Goal: Task Accomplishment & Management: Manage account settings

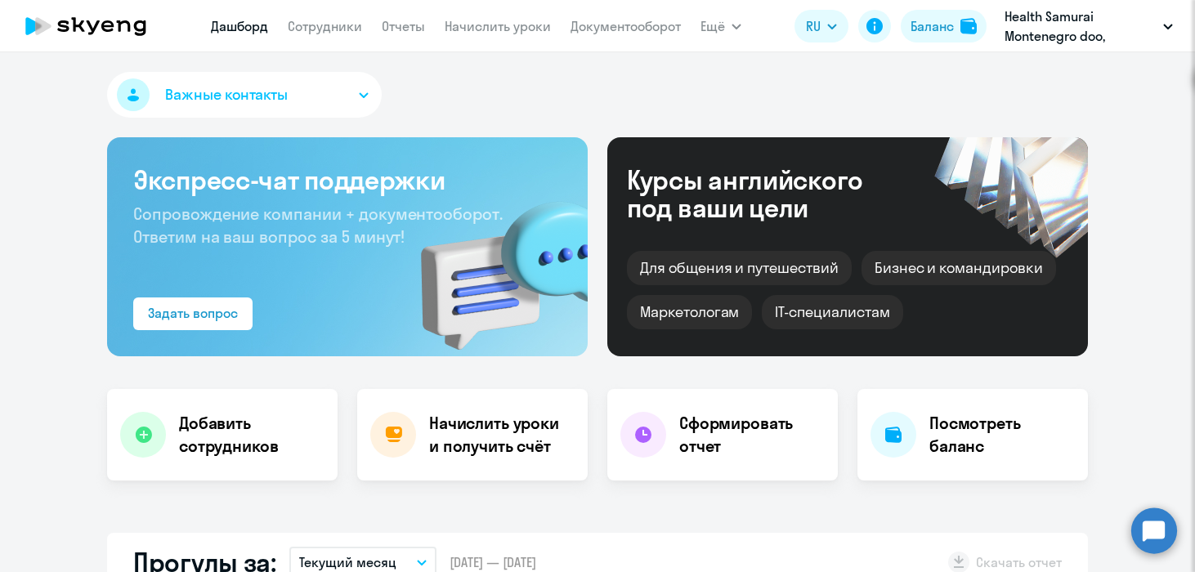
select select "30"
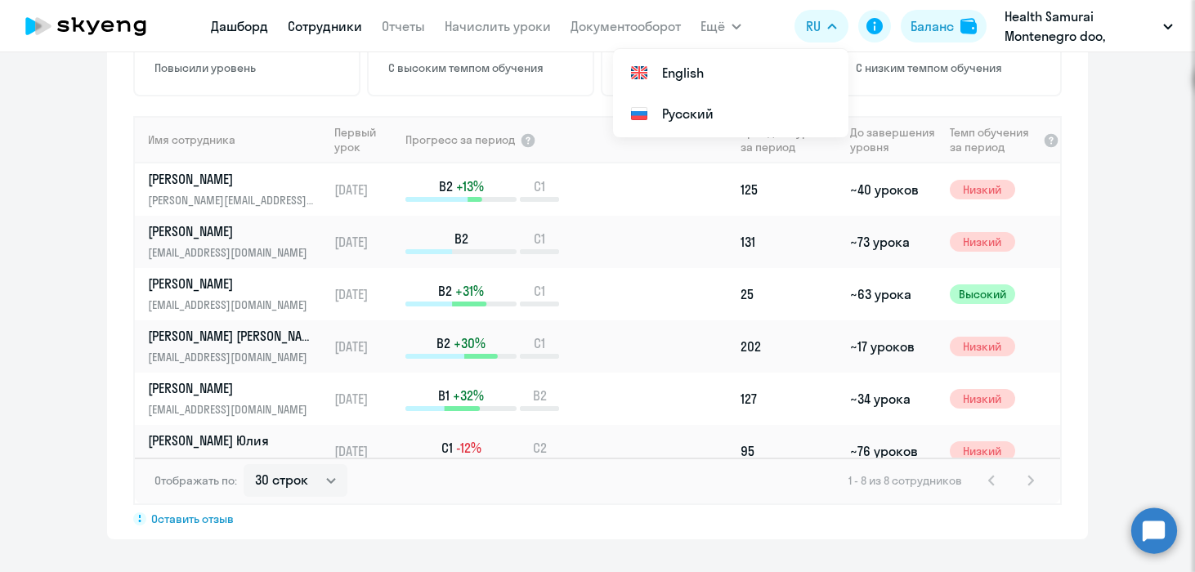
click at [328, 20] on link "Сотрудники" at bounding box center [325, 26] width 74 height 16
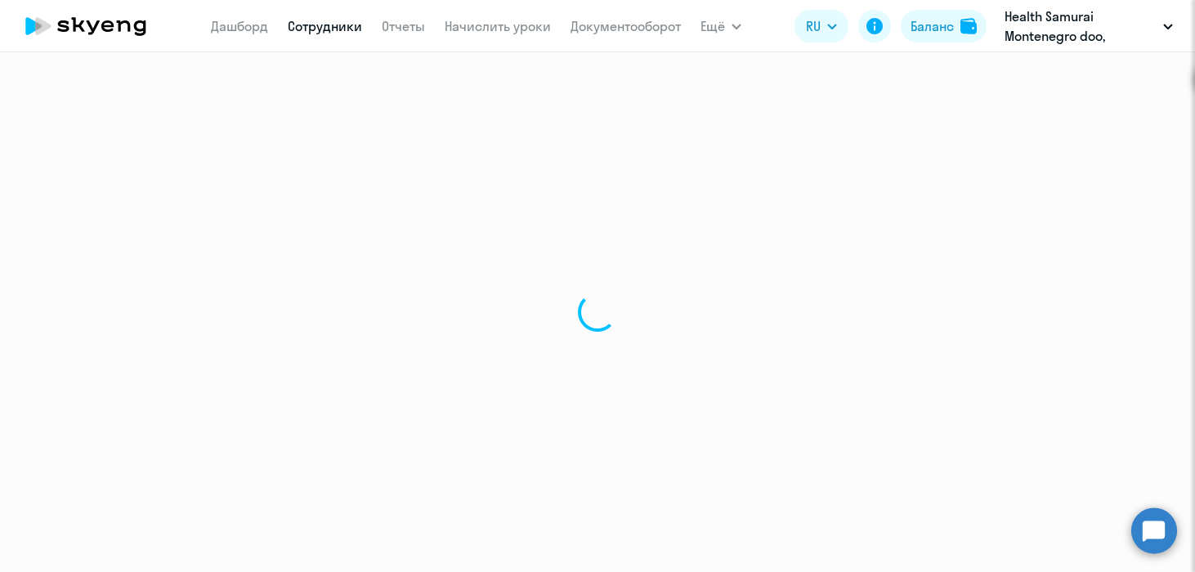
select select "30"
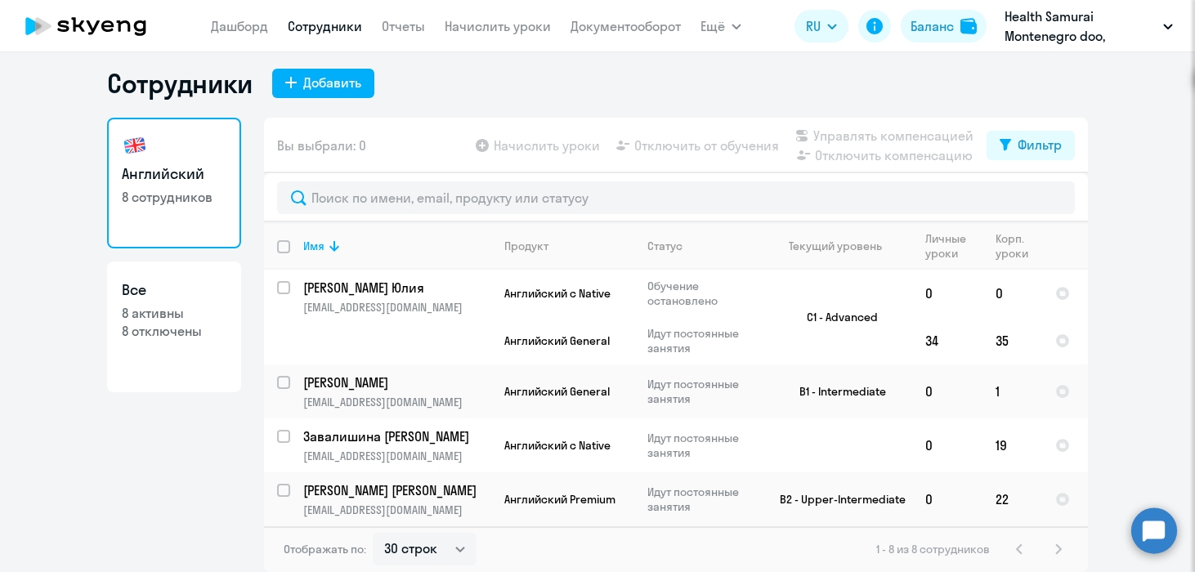
scroll to position [9, 0]
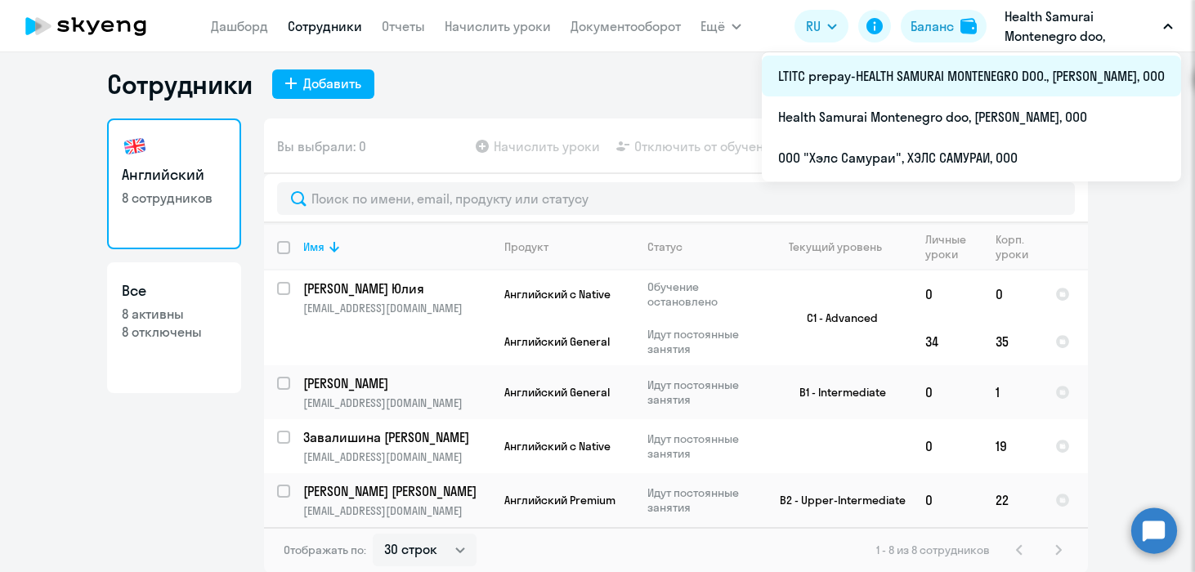
click at [952, 74] on li "LTITC prepay-HEALTH SAMURAI MONTENEGRO DOO., [PERSON_NAME], ООО" at bounding box center [971, 76] width 419 height 41
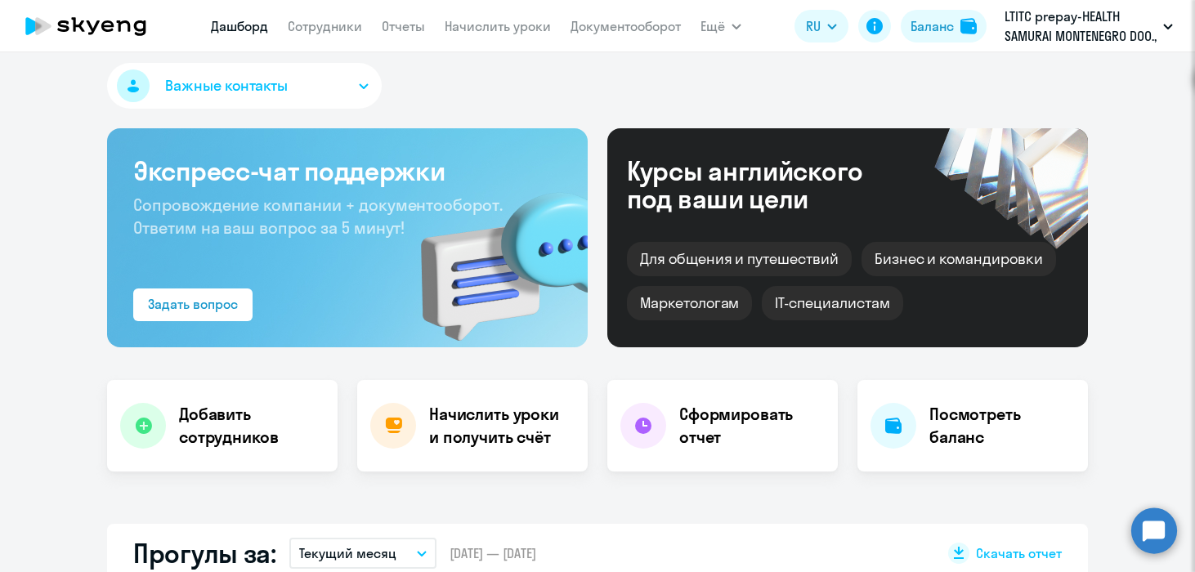
select select "30"
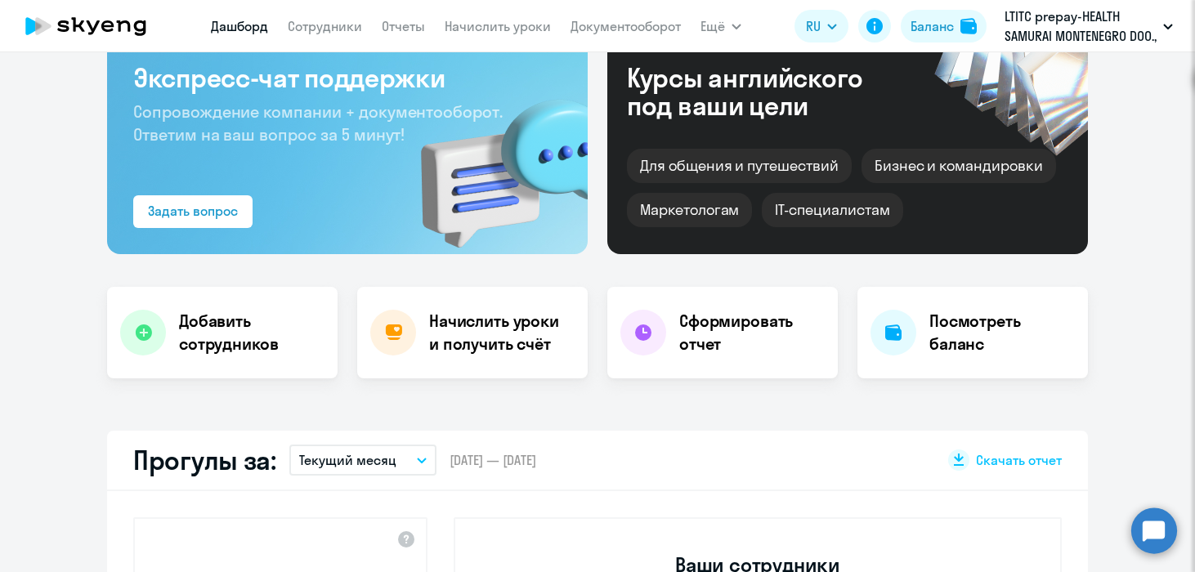
scroll to position [289, 0]
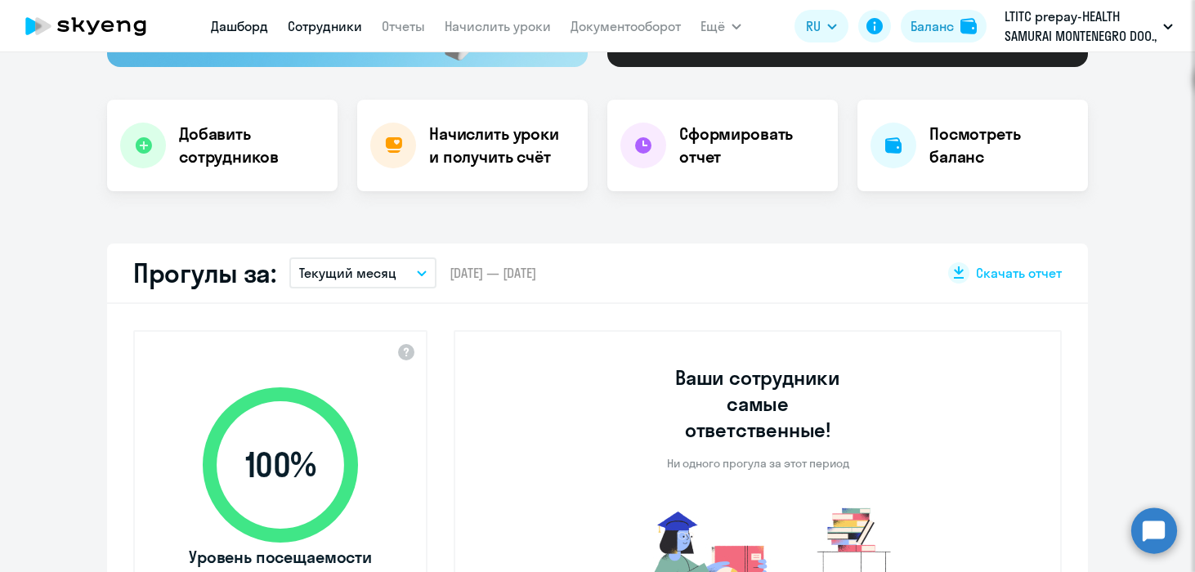
click at [343, 28] on link "Сотрудники" at bounding box center [325, 26] width 74 height 16
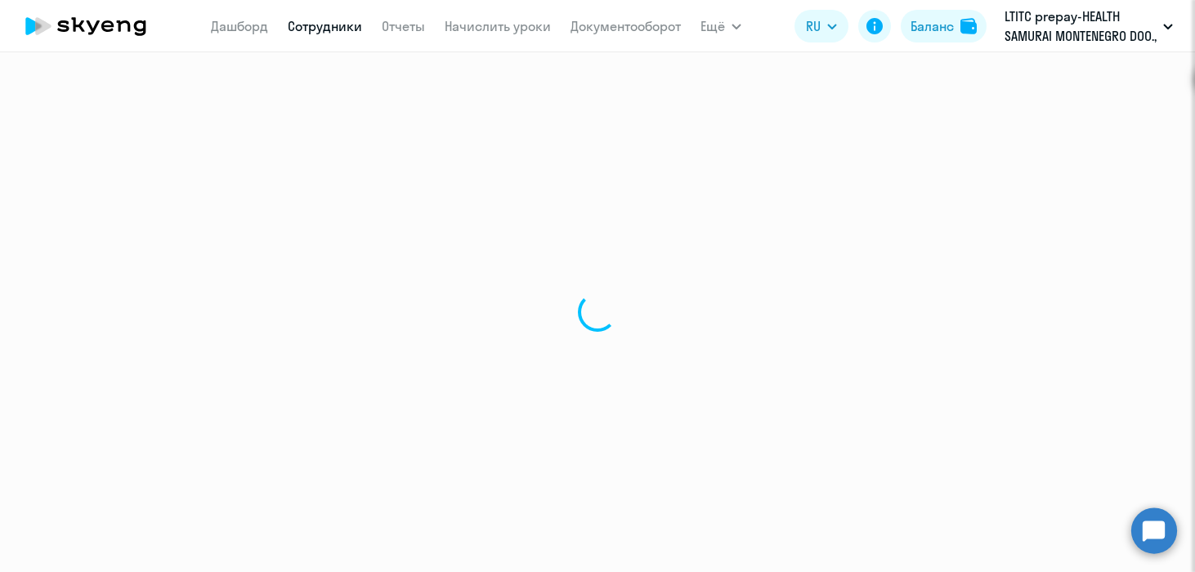
select select "30"
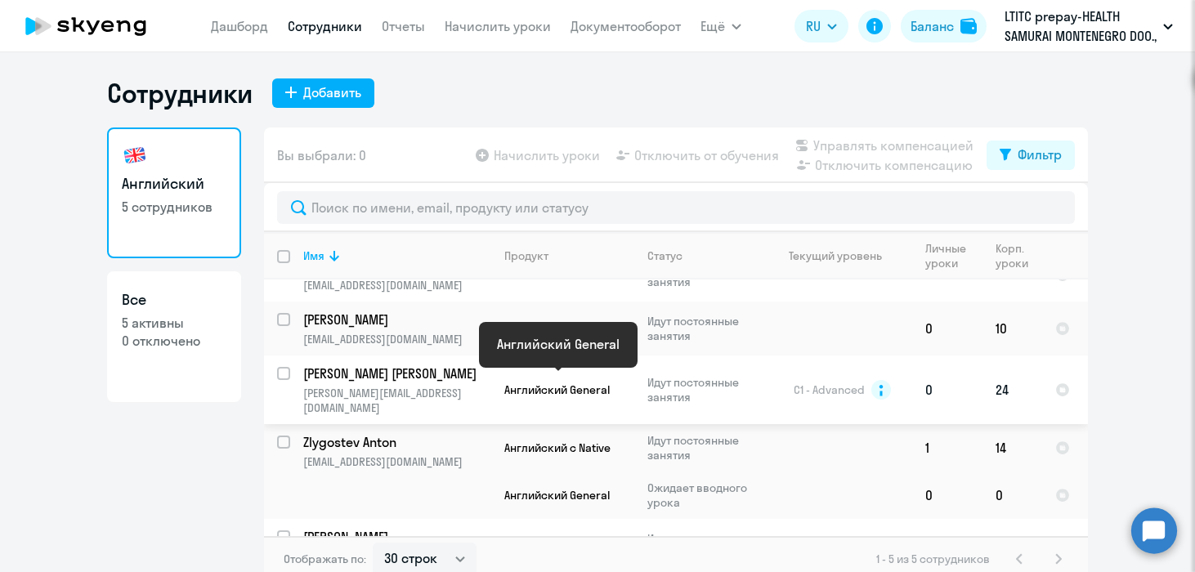
scroll to position [51, 0]
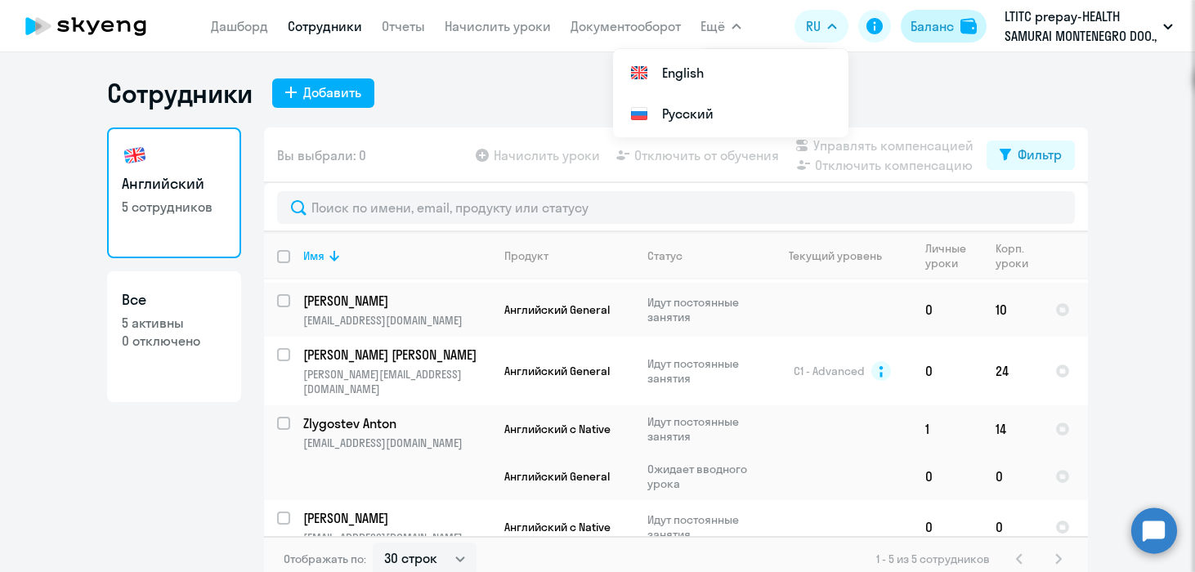
click at [940, 29] on div "Баланс" at bounding box center [932, 26] width 43 height 20
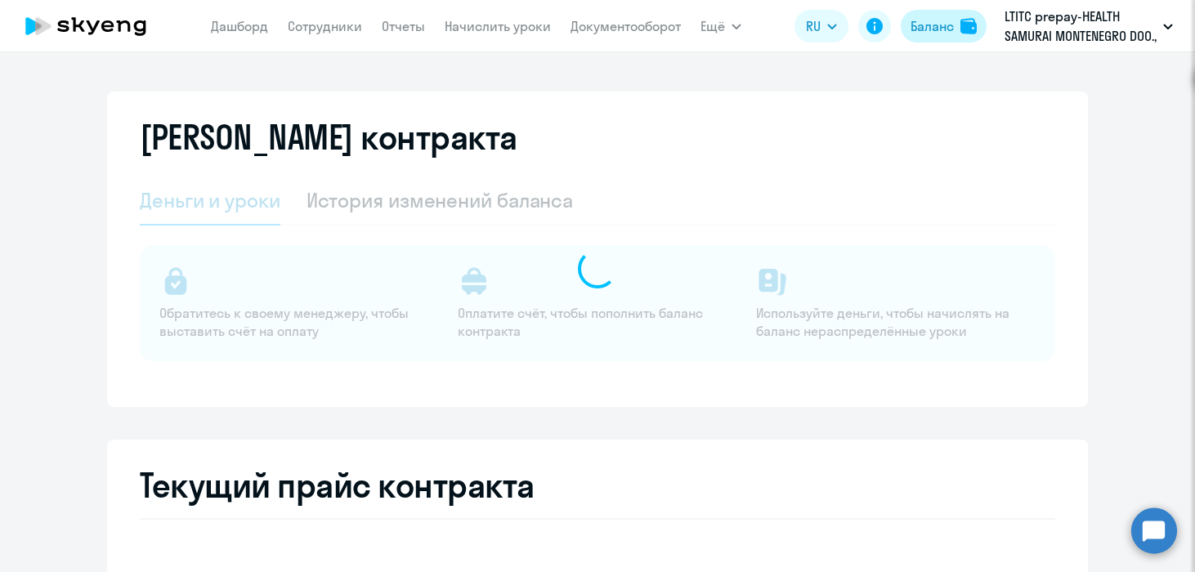
select select "english_adult_not_native_speaker"
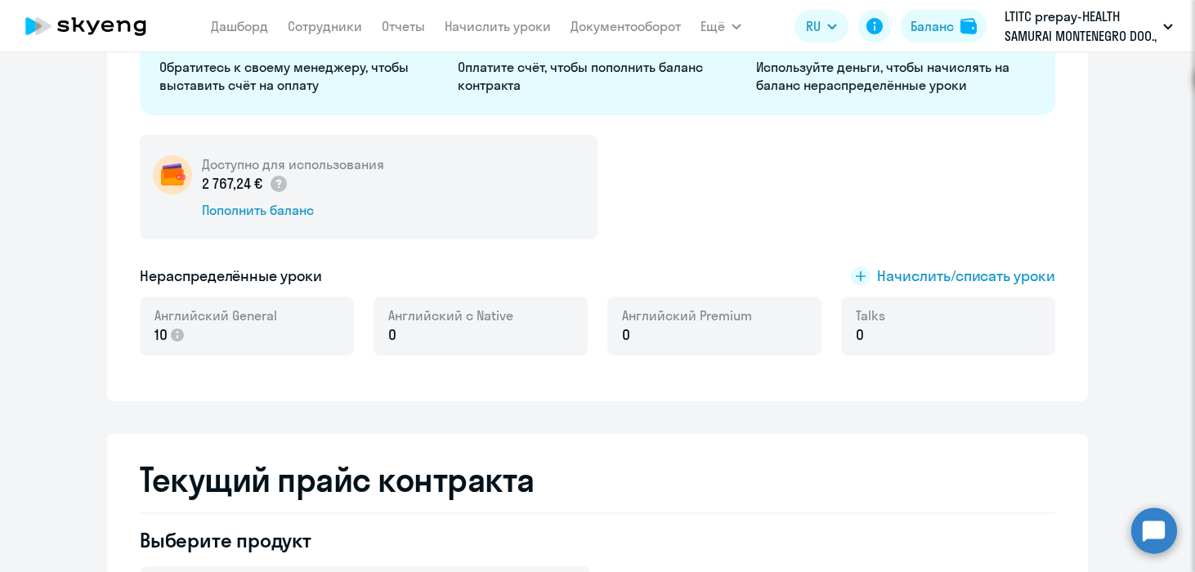
scroll to position [296, 0]
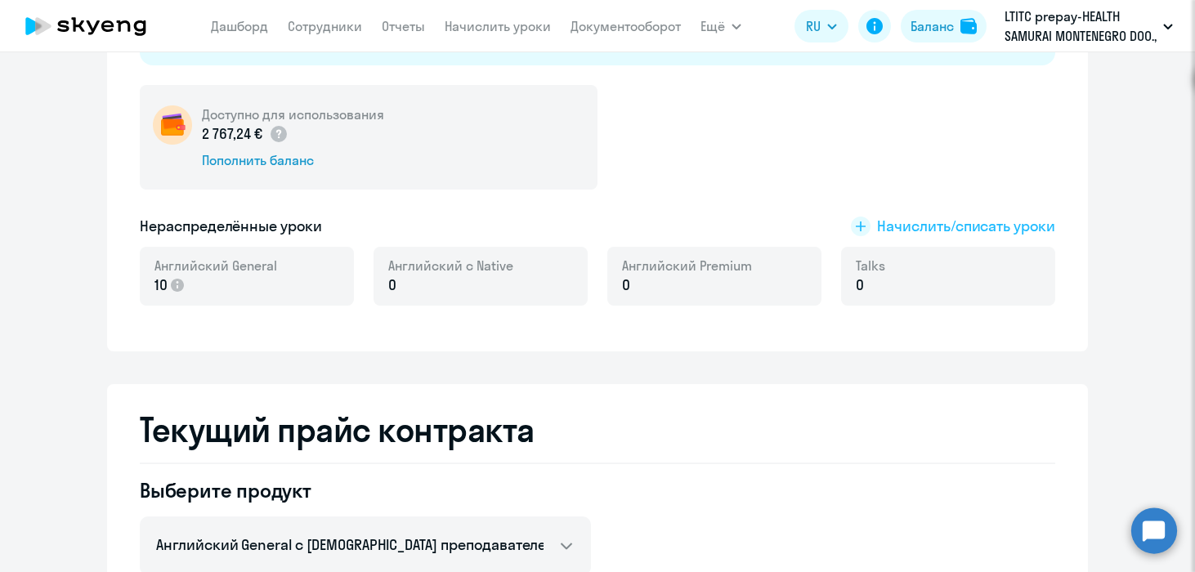
click at [936, 230] on span "Начислить/списать уроки" at bounding box center [966, 226] width 178 height 21
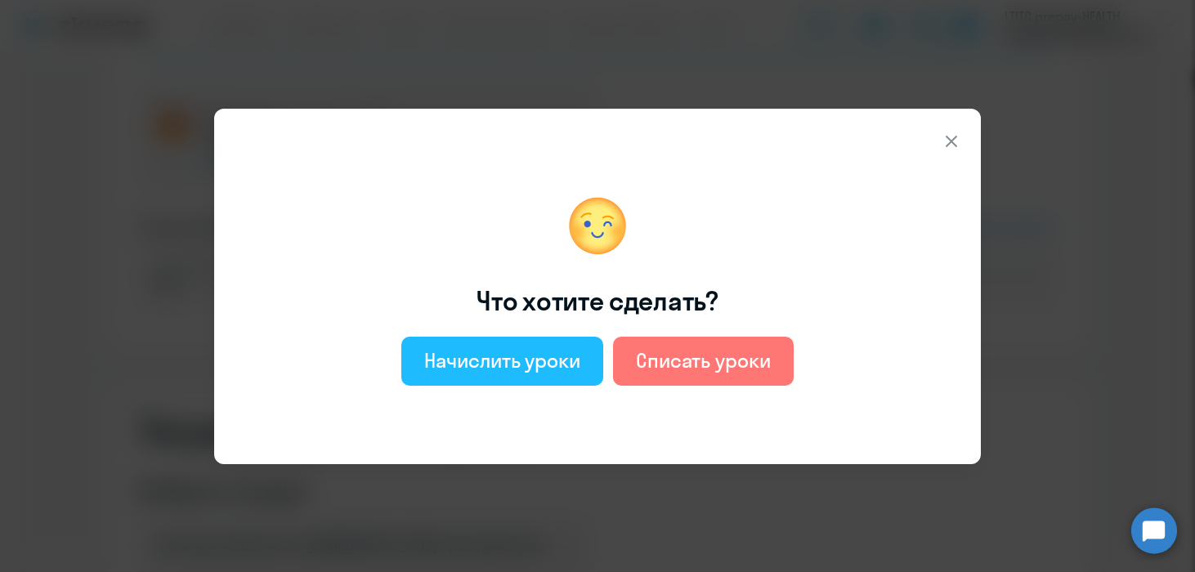
click at [503, 340] on button "Начислить уроки" at bounding box center [502, 361] width 202 height 49
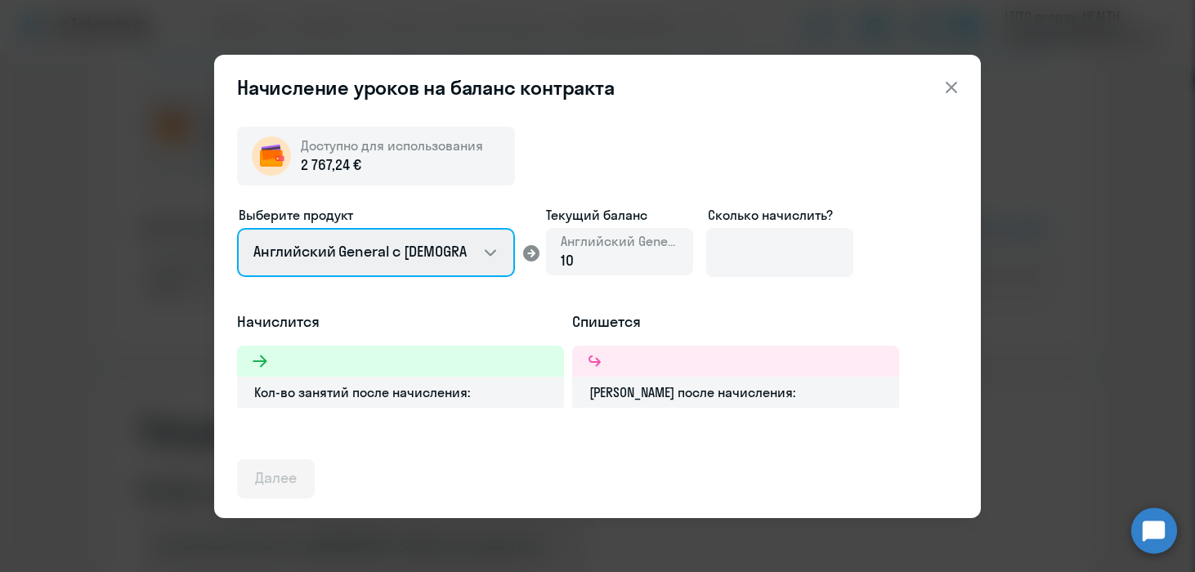
click at [488, 253] on select "Английский General с [DEMOGRAPHIC_DATA] преподавателем Английский General с [DE…" at bounding box center [376, 252] width 278 height 49
select select "english_adult_native_speaker"
click at [237, 228] on select "Английский General с [DEMOGRAPHIC_DATA] преподавателем Английский General с [DE…" at bounding box center [376, 252] width 278 height 49
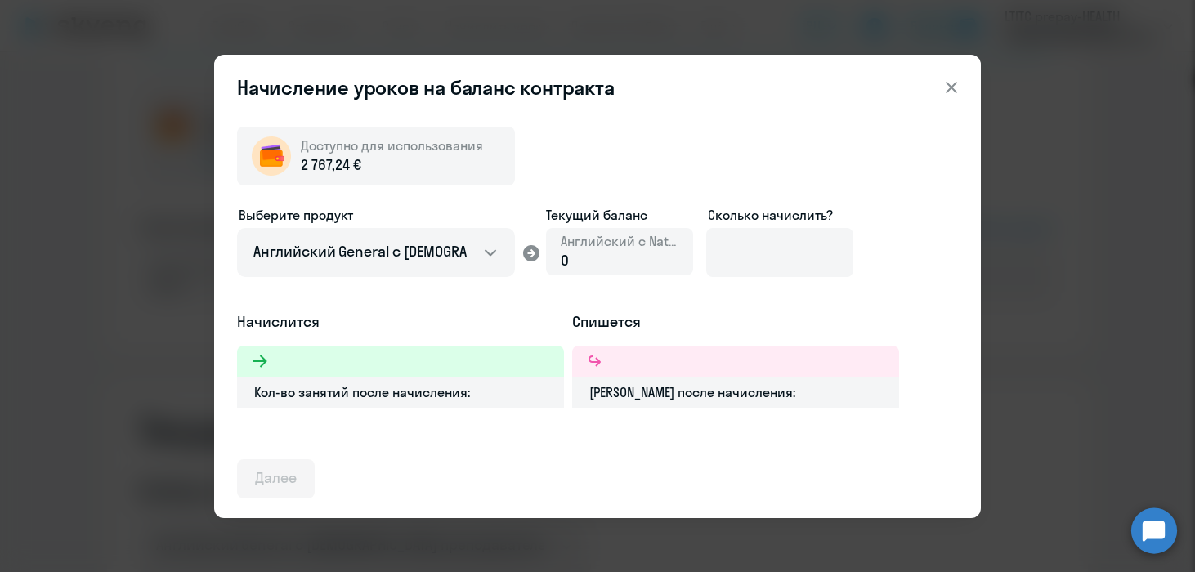
click at [603, 266] on div "0" at bounding box center [620, 260] width 118 height 21
click at [736, 266] on input at bounding box center [779, 252] width 147 height 49
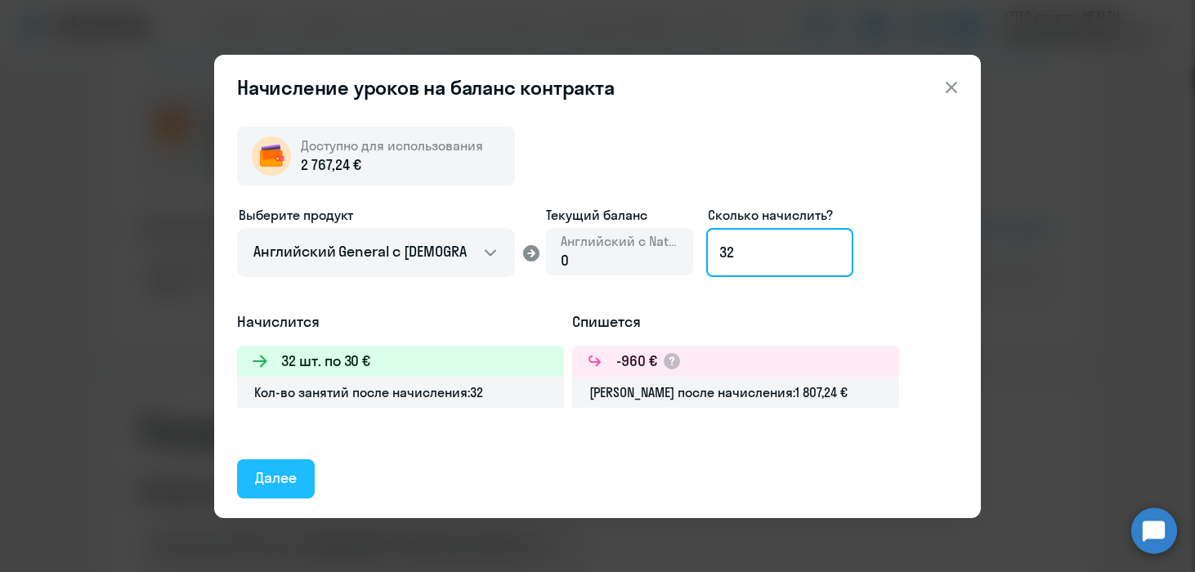
type input "32"
click at [282, 476] on div "Далее" at bounding box center [276, 478] width 42 height 21
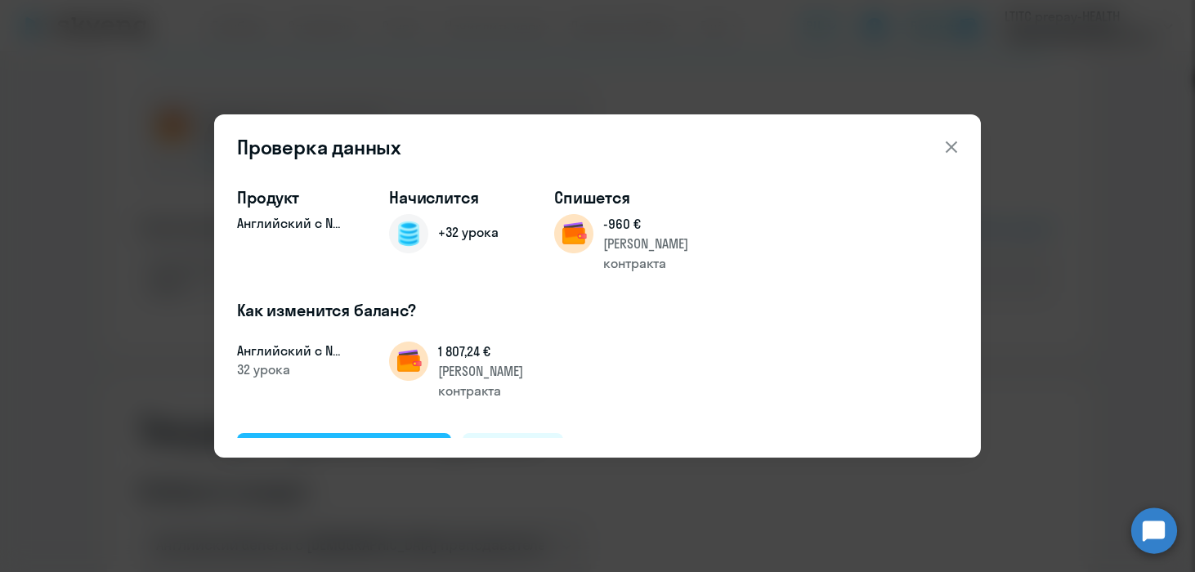
click at [303, 441] on div "Подтвердить и начислить" at bounding box center [344, 451] width 178 height 21
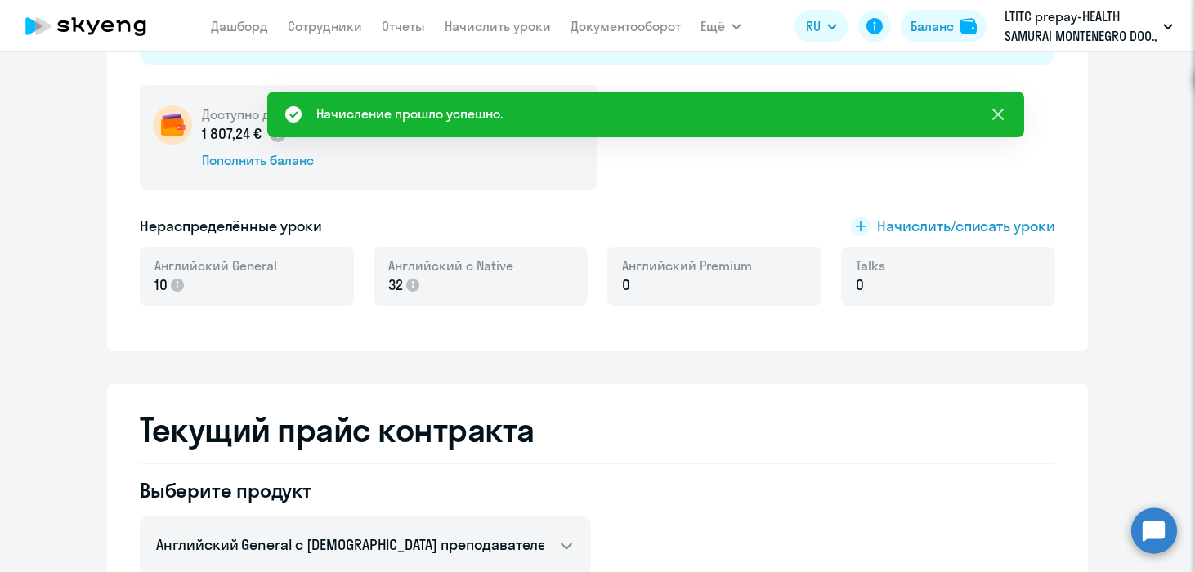
click at [1008, 114] on button at bounding box center [998, 114] width 33 height 33
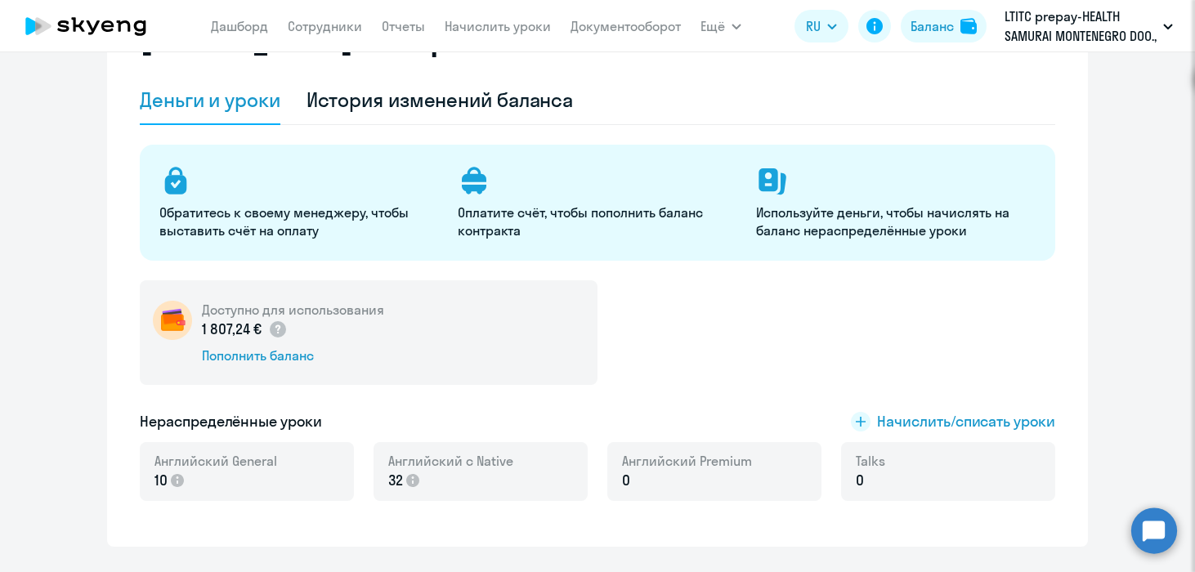
scroll to position [2, 0]
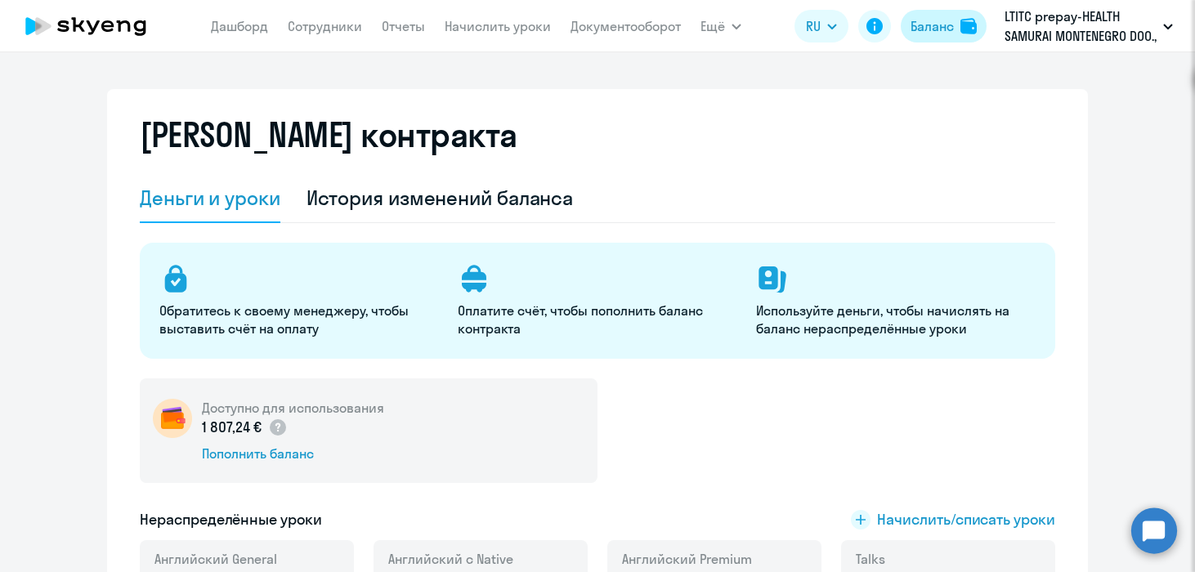
click at [940, 37] on button "Баланс" at bounding box center [944, 26] width 86 height 33
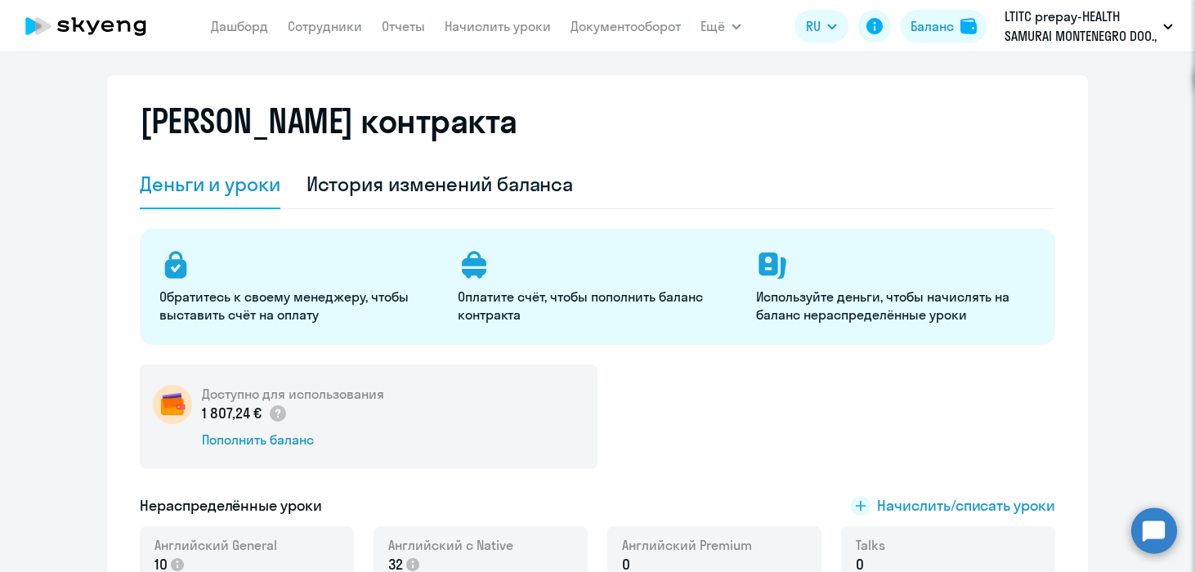
scroll to position [0, 0]
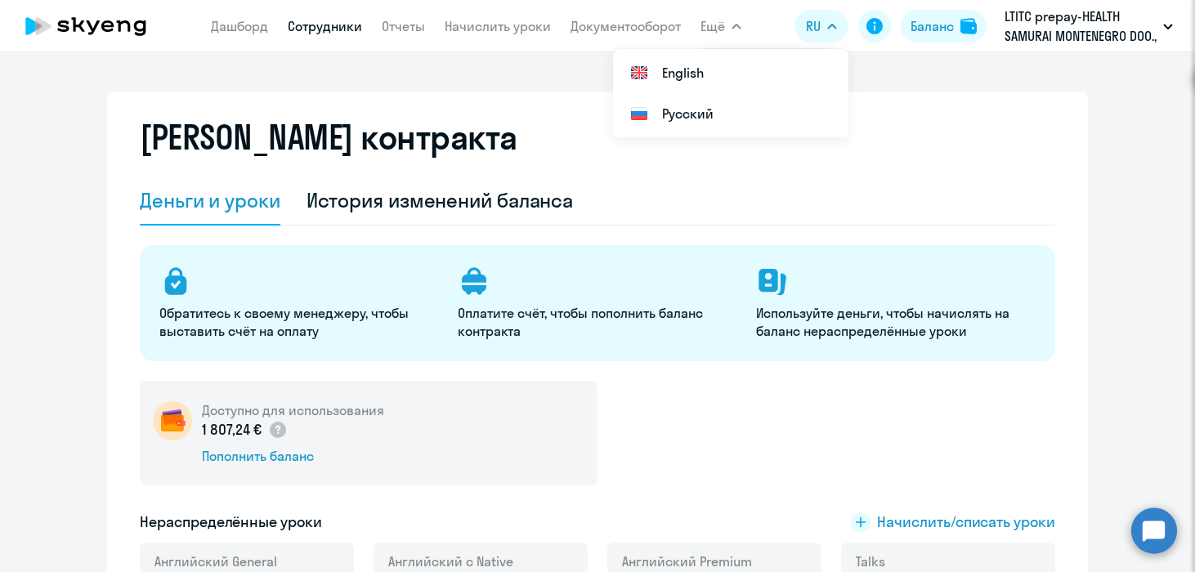
click at [355, 26] on link "Сотрудники" at bounding box center [325, 26] width 74 height 16
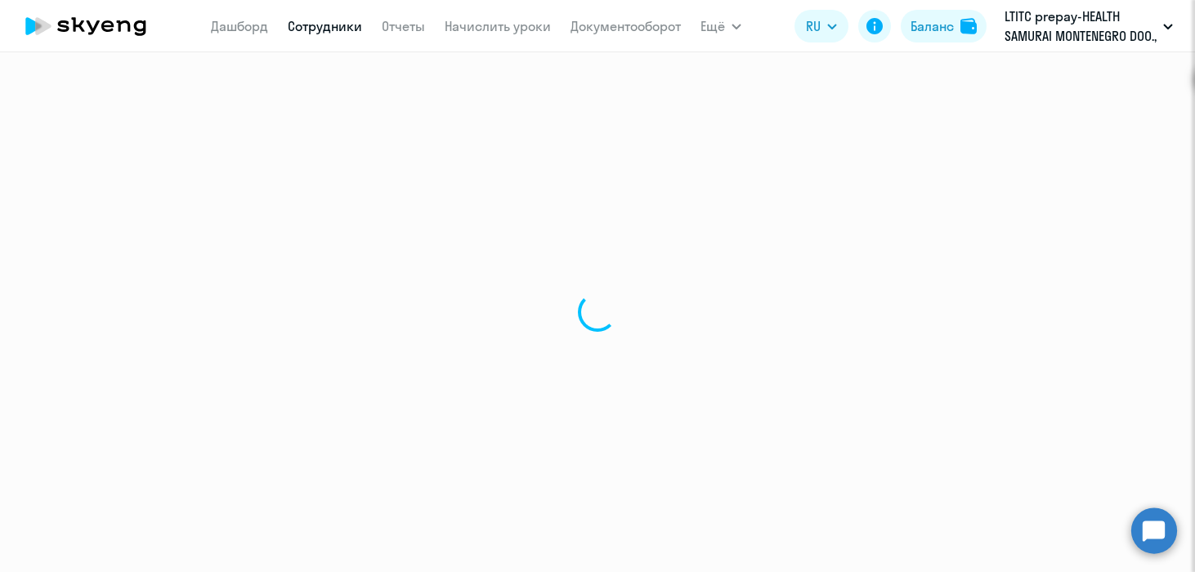
select select "30"
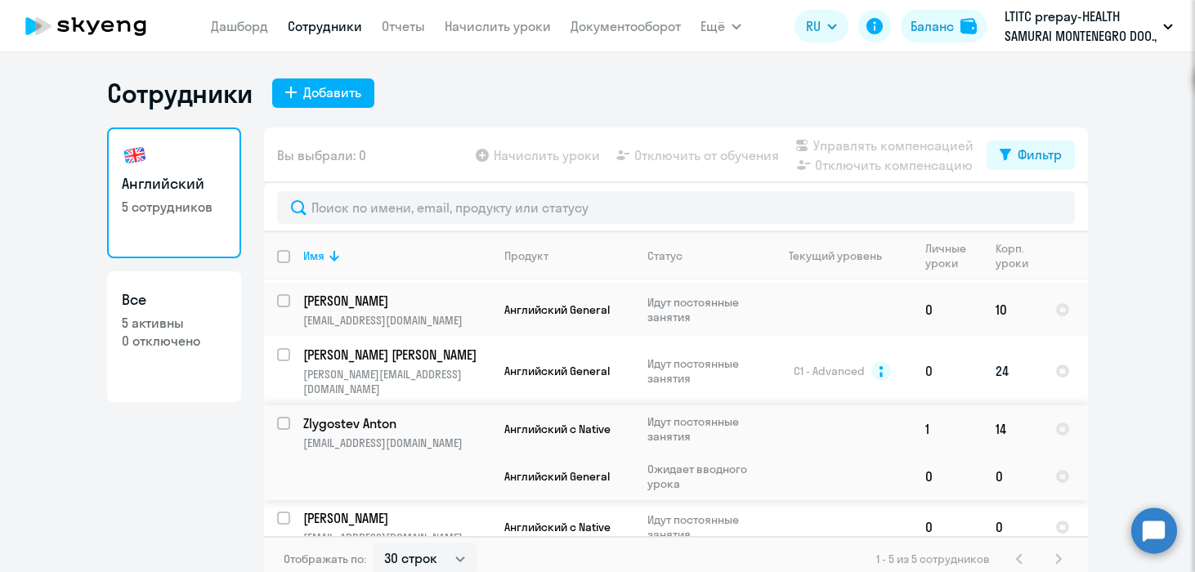
scroll to position [10, 0]
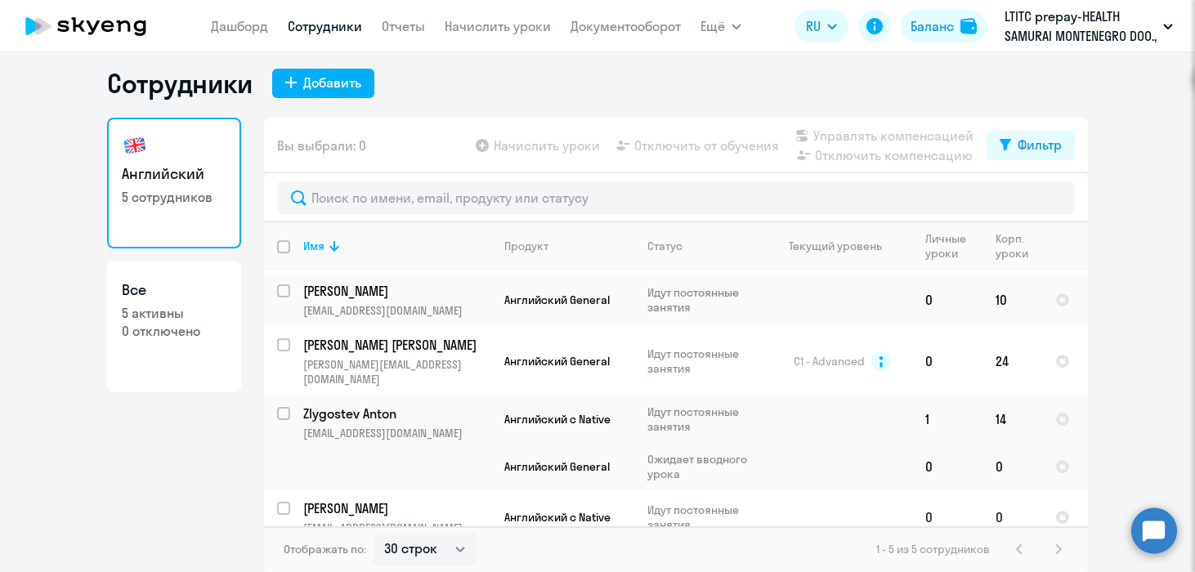
click at [370, 499] on p "[PERSON_NAME]" at bounding box center [395, 508] width 185 height 18
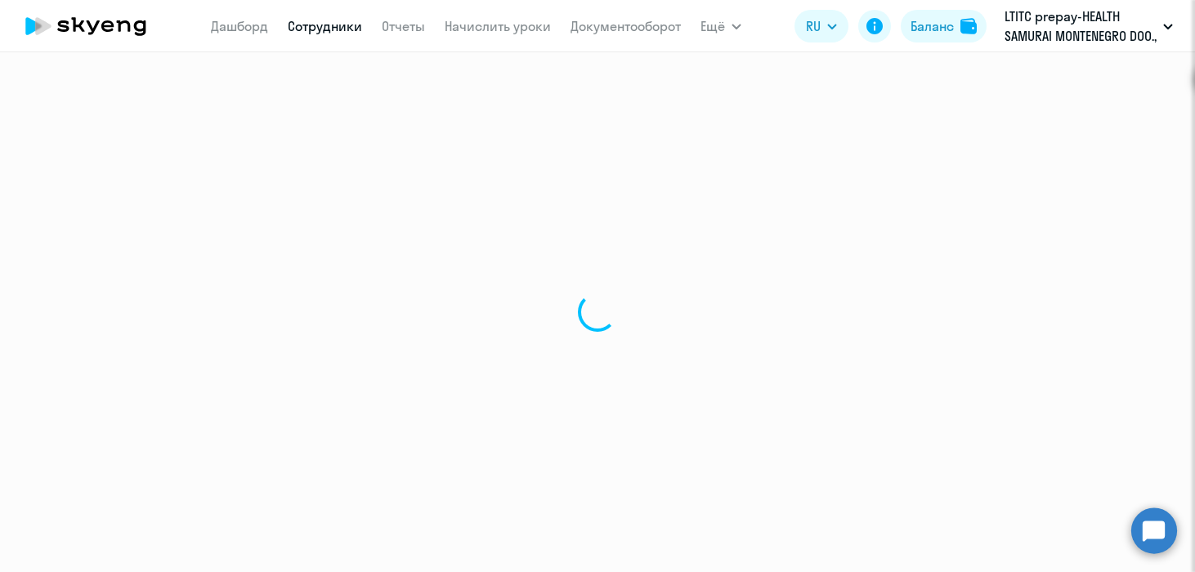
select select "english"
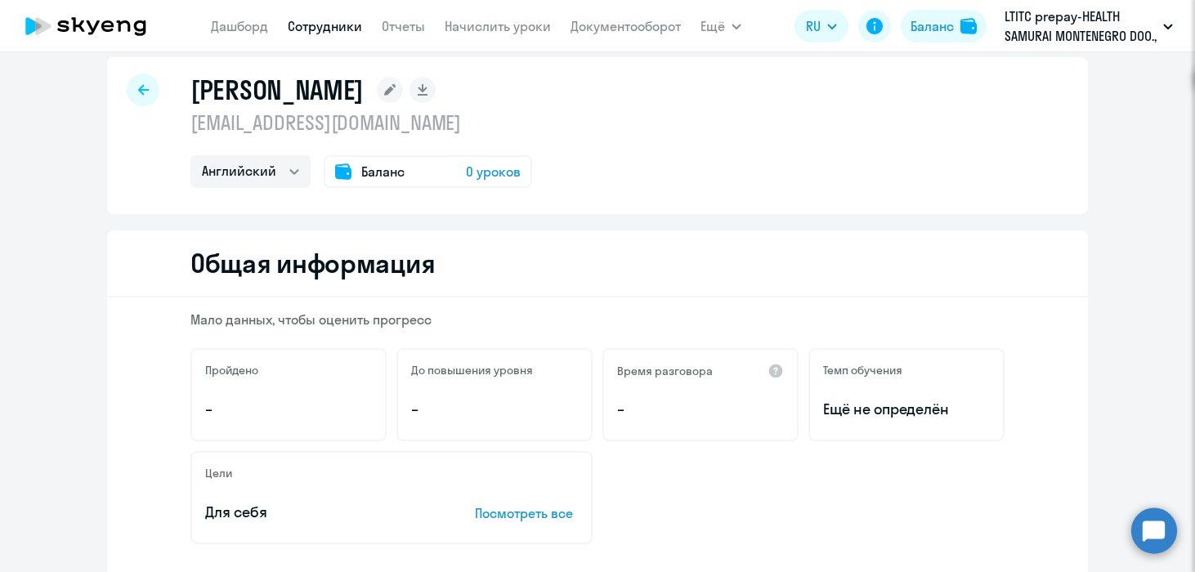
scroll to position [23, 0]
click at [475, 164] on span "0 уроков" at bounding box center [493, 170] width 55 height 20
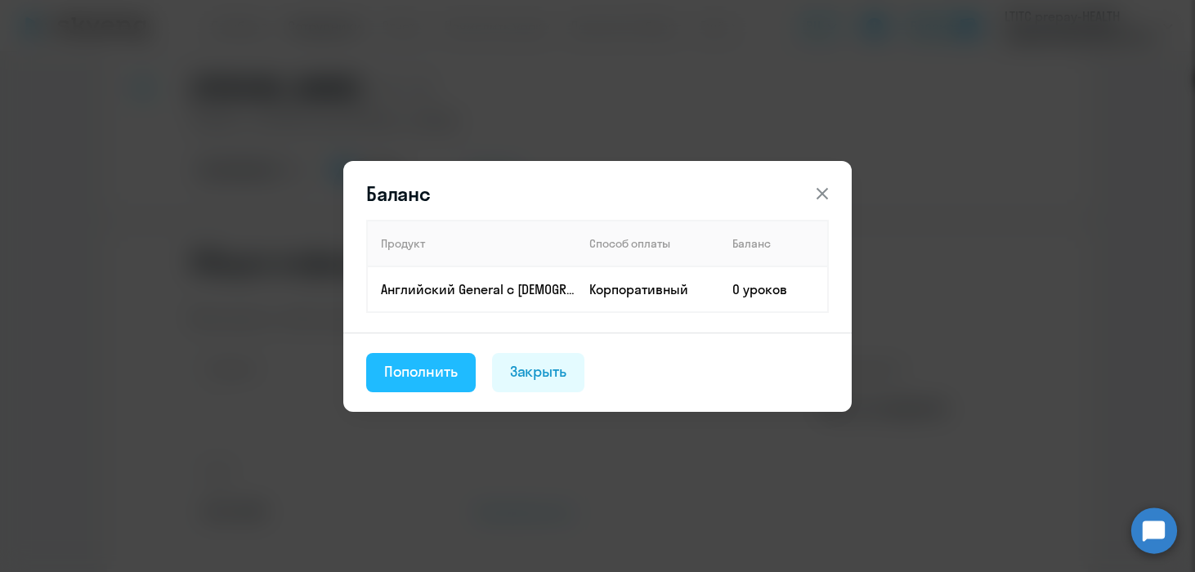
click at [431, 374] on div "Пополнить" at bounding box center [421, 371] width 74 height 21
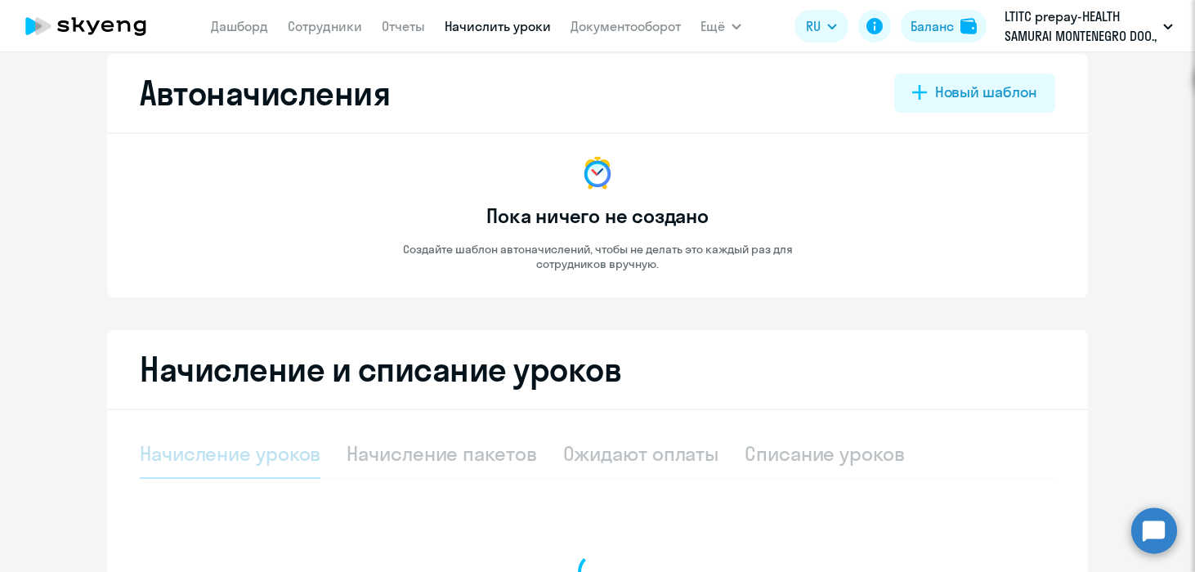
select select "10"
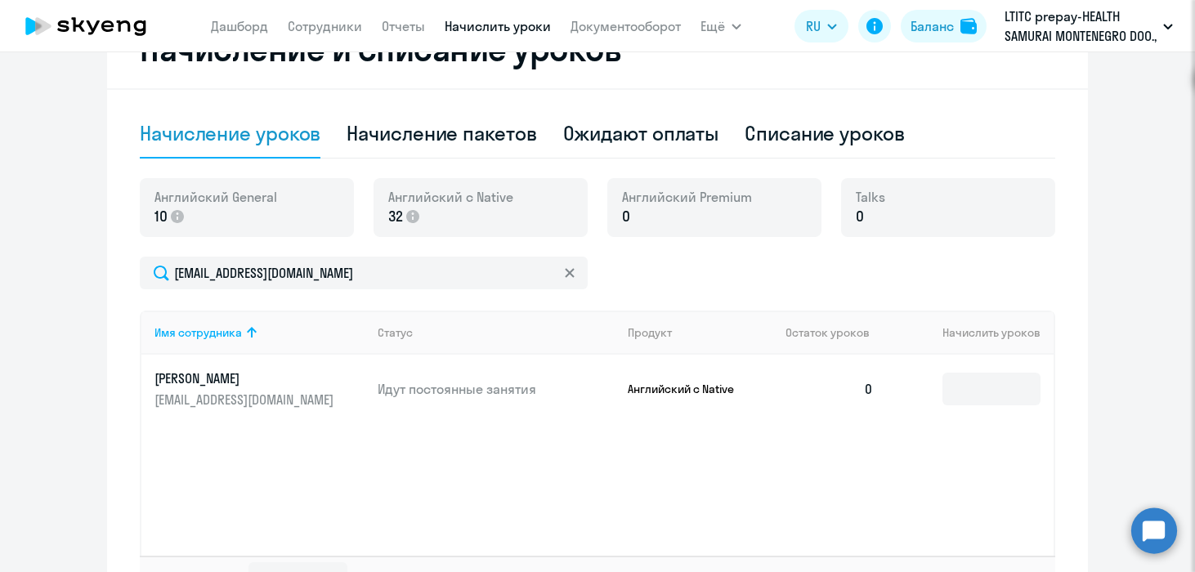
scroll to position [344, 0]
click at [973, 391] on input at bounding box center [991, 388] width 98 height 33
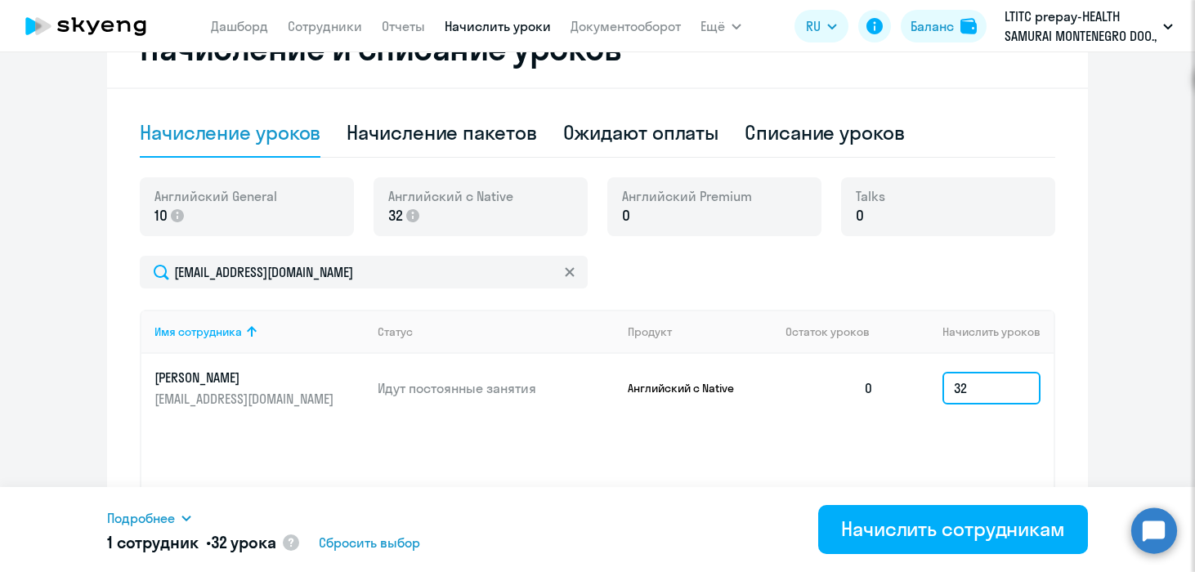
scroll to position [464, 0]
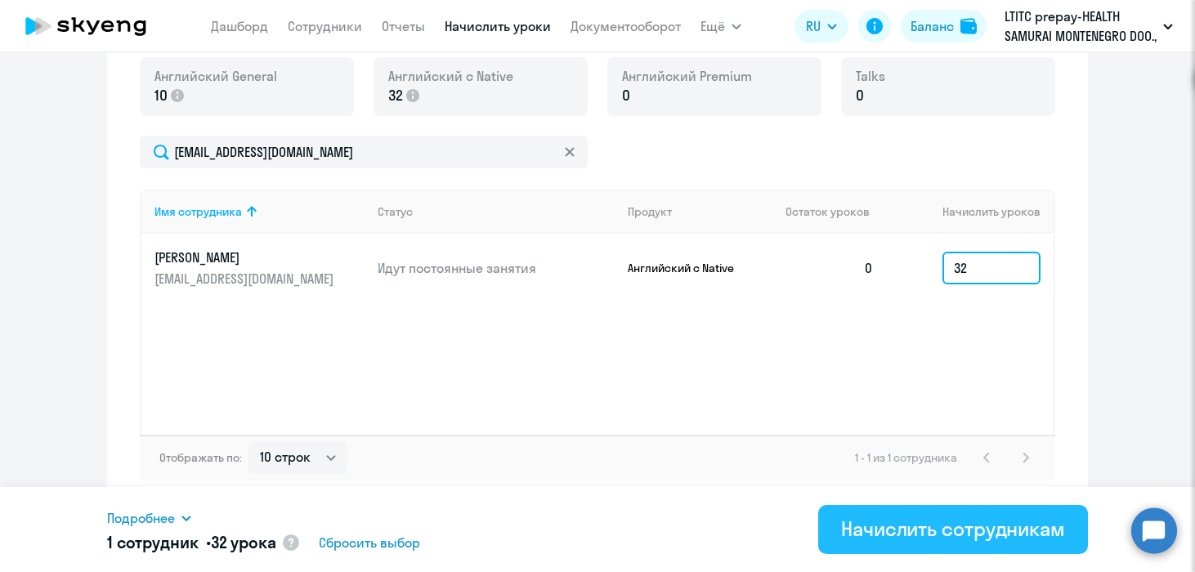
type input "32"
click at [911, 532] on div "Начислить сотрудникам" at bounding box center [953, 529] width 224 height 26
